Goal: Go to known website: Access a specific website the user already knows

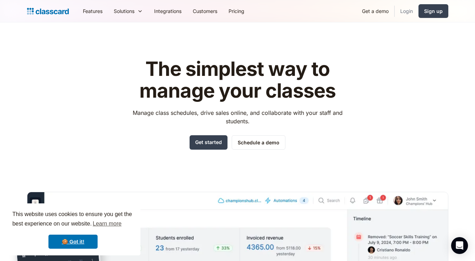
click at [410, 8] on link "Login" at bounding box center [407, 11] width 24 height 16
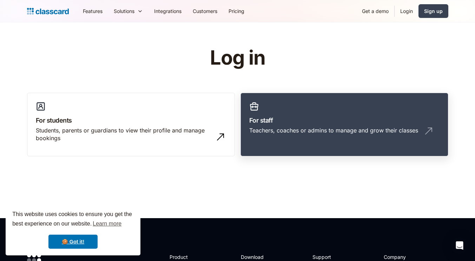
click at [288, 107] on link "For staff Teachers, coaches or admins to manage and grow their classes" at bounding box center [345, 125] width 208 height 64
